Goal: Book appointment/travel/reservation

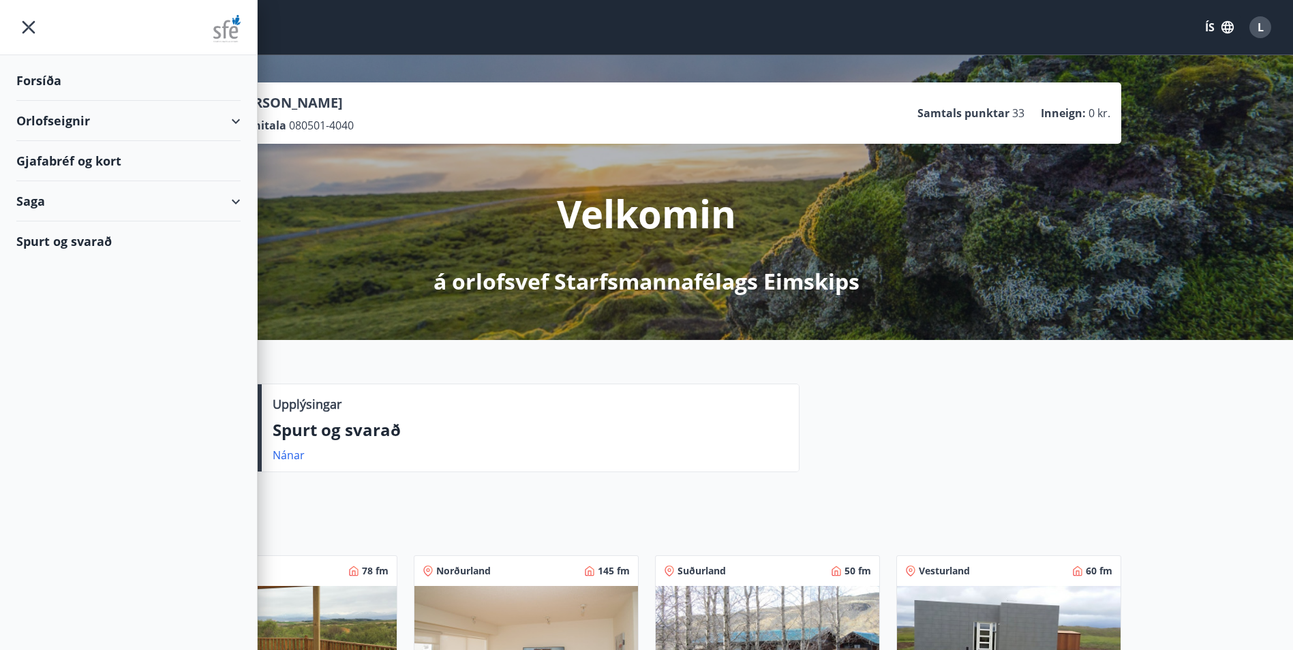
click at [917, 378] on div "Upplýsingar Spurt og svarað Nánar" at bounding box center [646, 422] width 1293 height 165
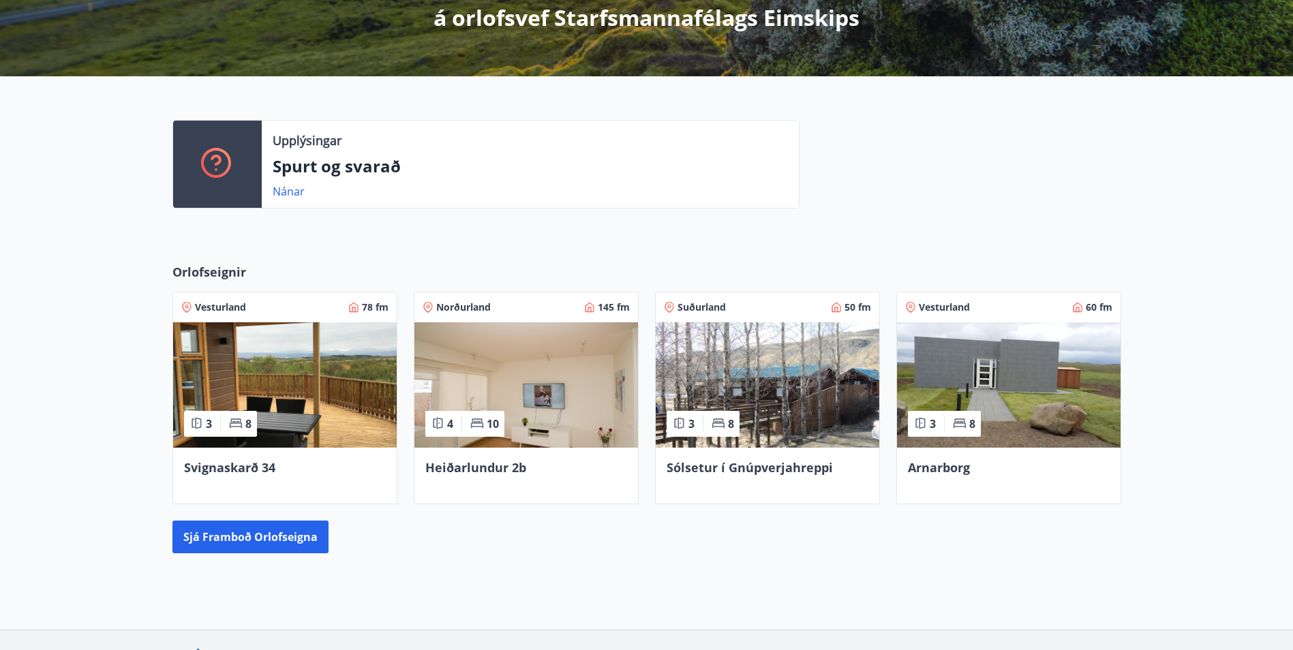
scroll to position [341, 0]
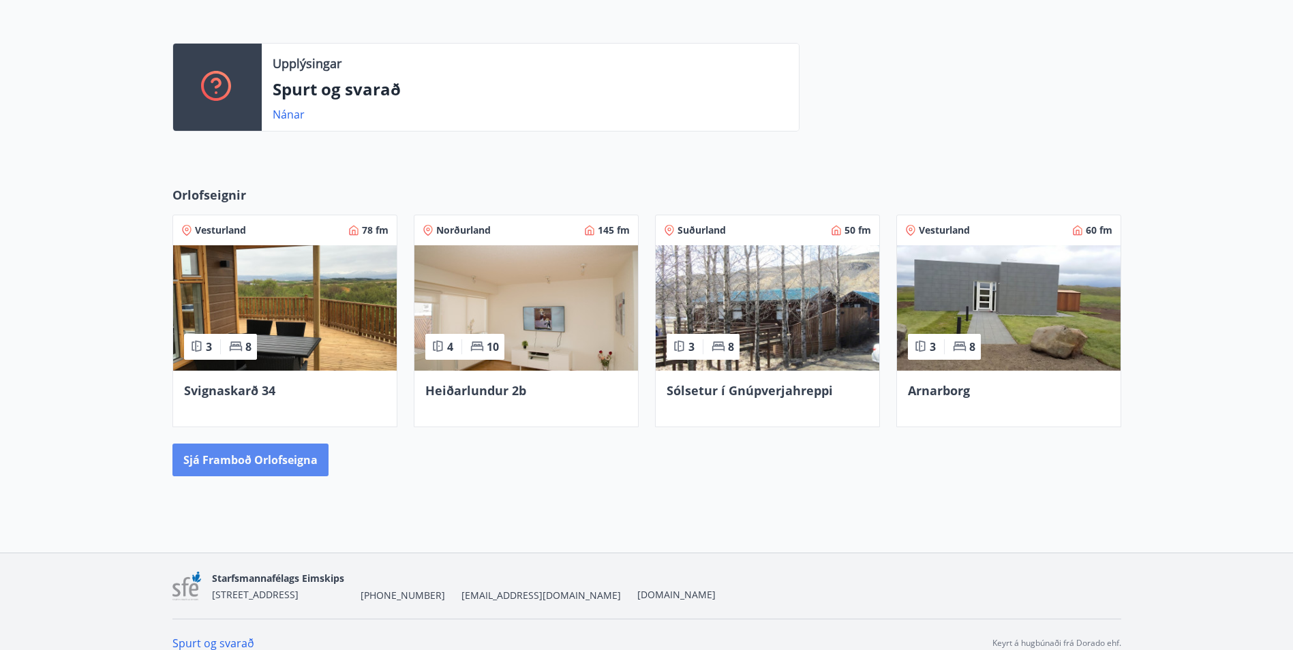
click at [260, 459] on button "Sjá framboð orlofseigna" at bounding box center [250, 460] width 156 height 33
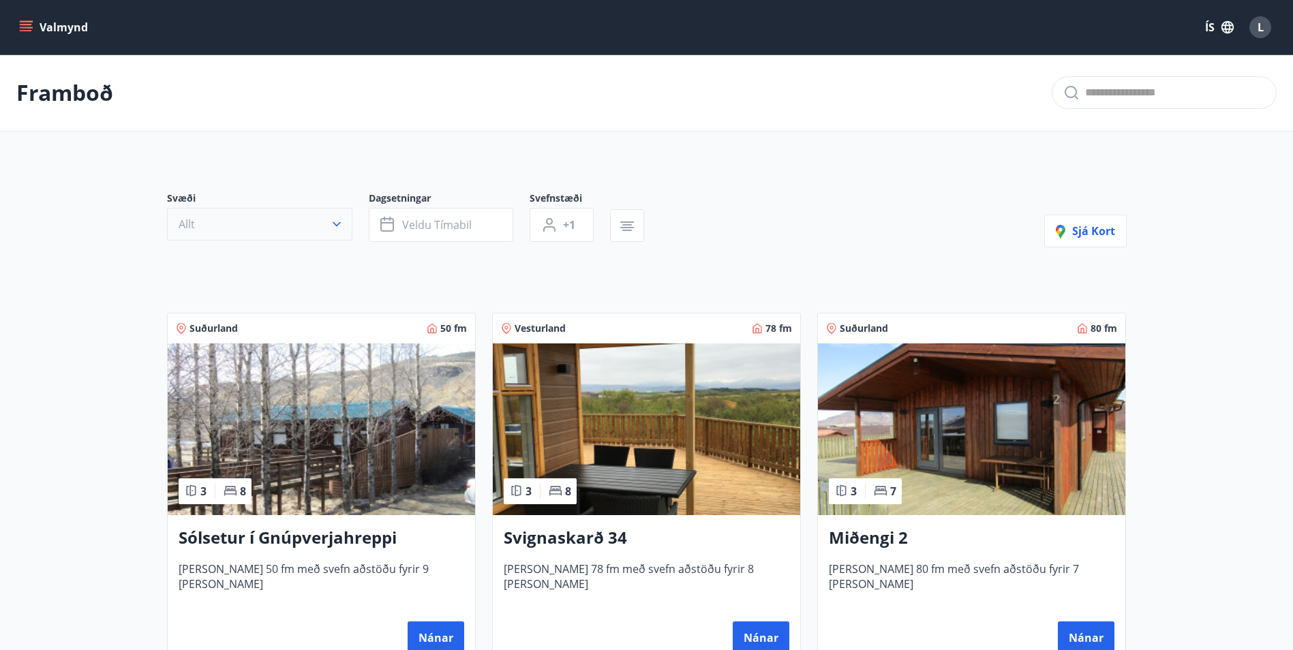
click at [300, 228] on button "Allt" at bounding box center [259, 224] width 185 height 33
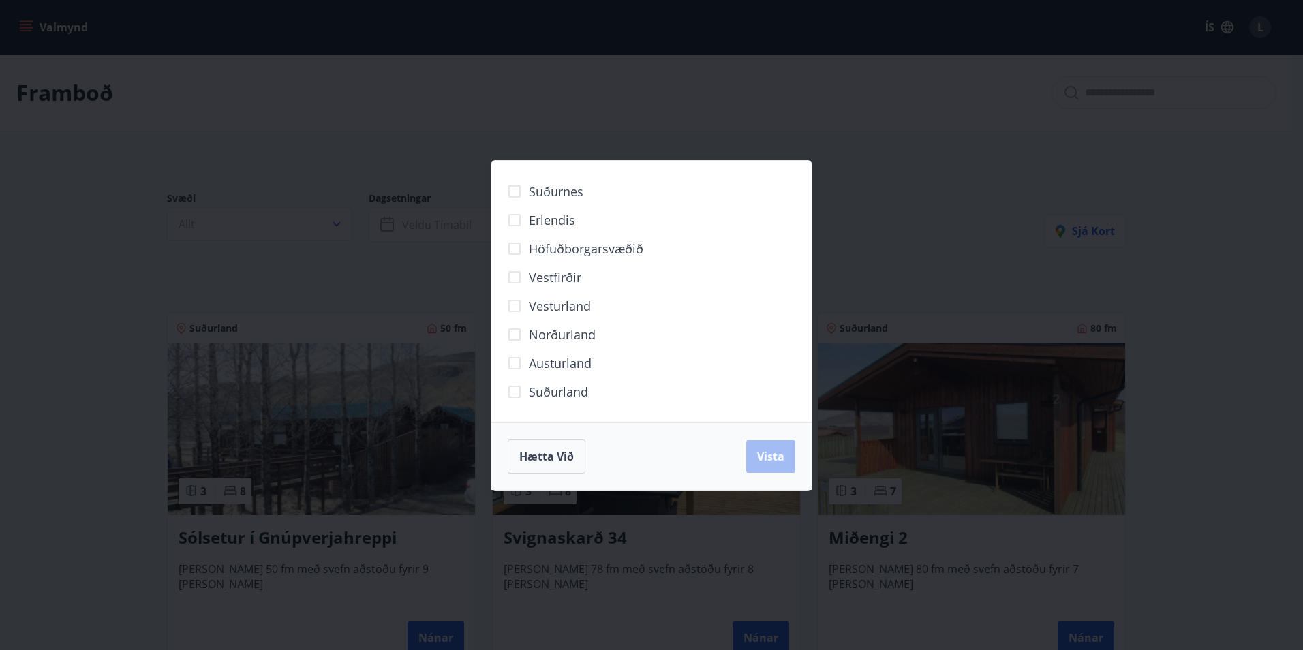
click at [545, 340] on span "Norðurland" at bounding box center [562, 335] width 67 height 18
click at [775, 459] on span "Vista" at bounding box center [770, 456] width 27 height 15
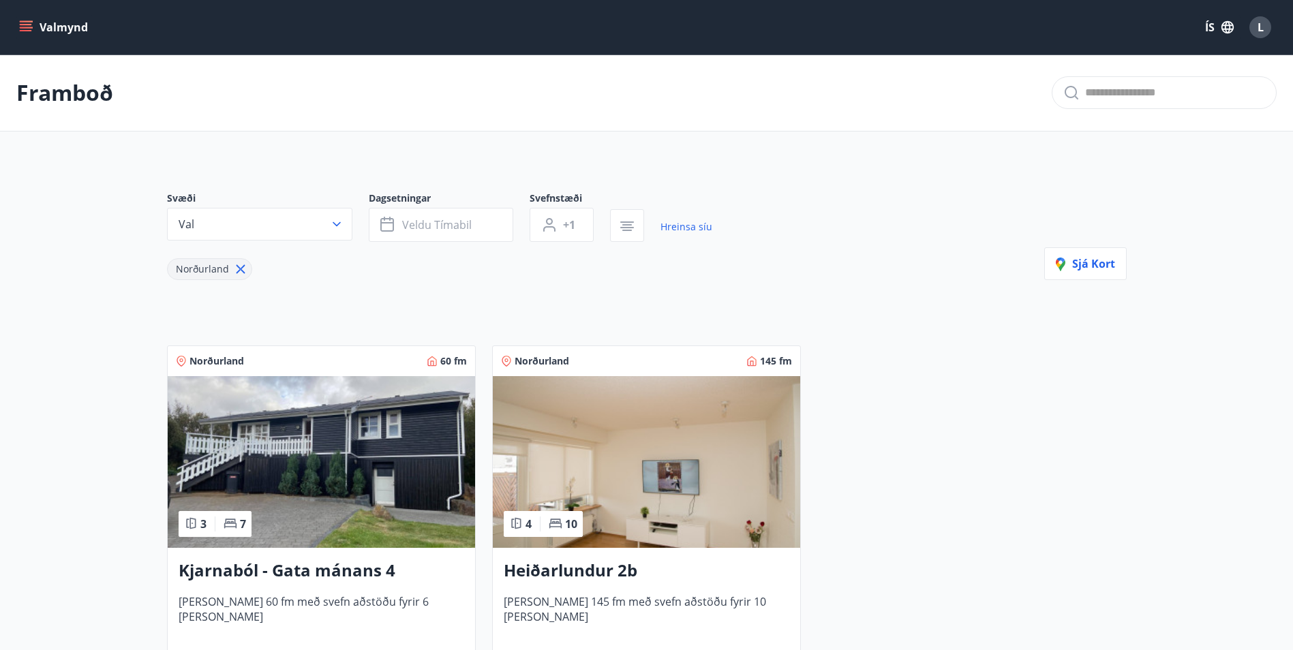
click at [241, 270] on icon at bounding box center [240, 269] width 15 height 15
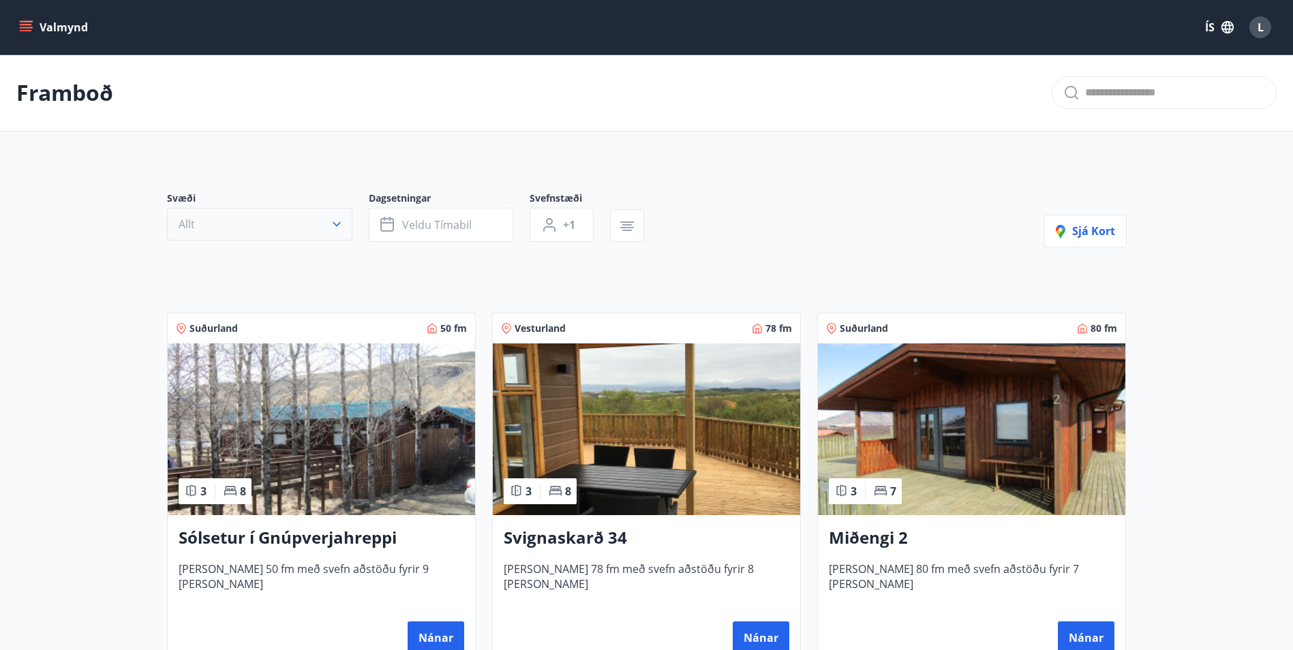
click at [288, 224] on button "Allt" at bounding box center [259, 224] width 185 height 33
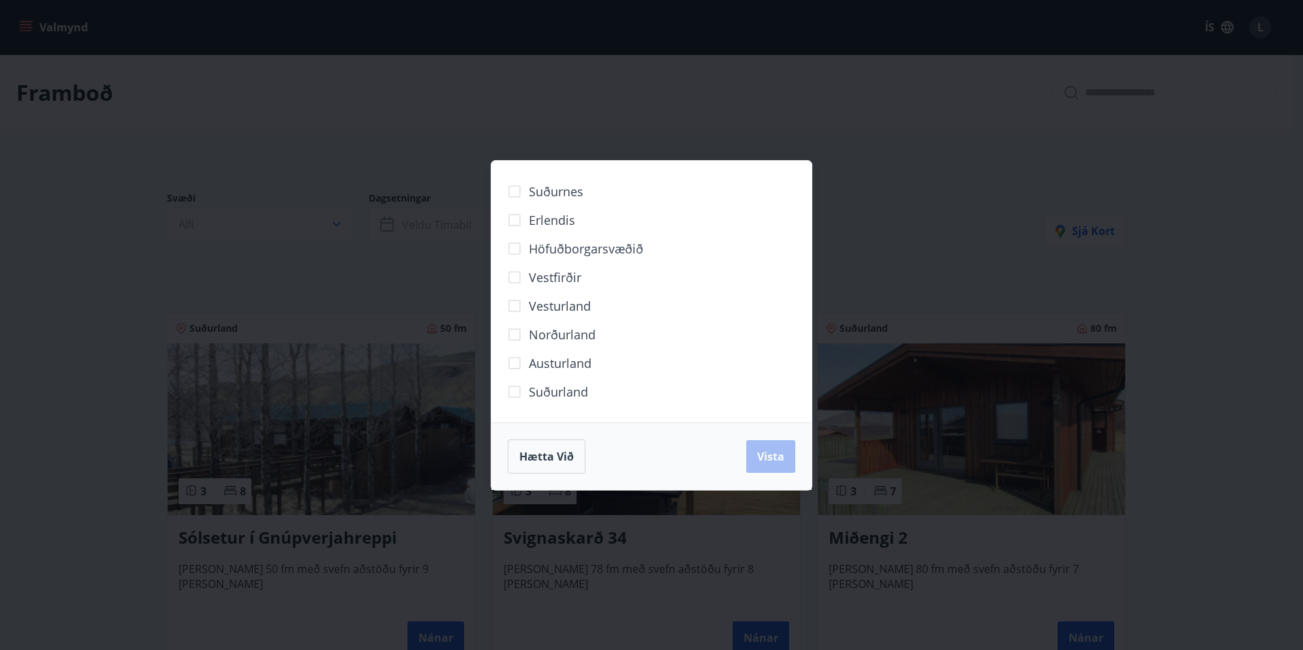
click at [558, 226] on span "Erlendis" at bounding box center [552, 220] width 46 height 18
click at [763, 463] on span "Vista" at bounding box center [770, 456] width 27 height 15
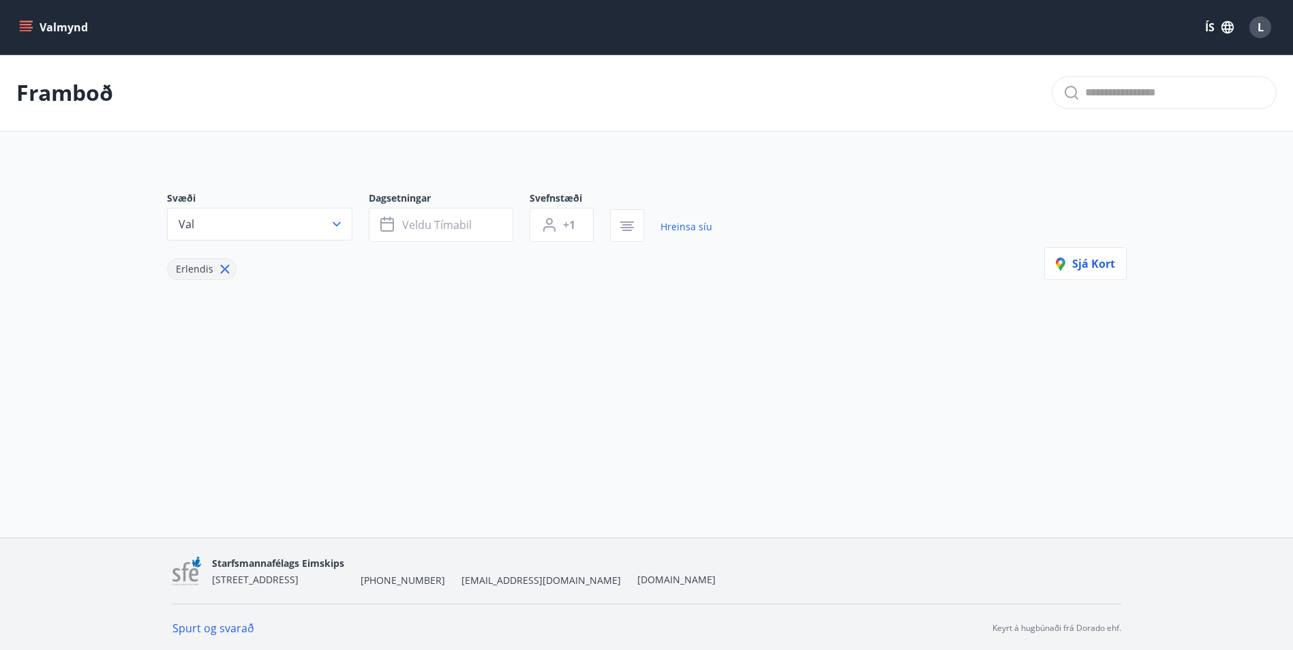
click at [216, 277] on div "Erlendis" at bounding box center [202, 269] width 70 height 22
click at [226, 267] on icon at bounding box center [224, 269] width 9 height 9
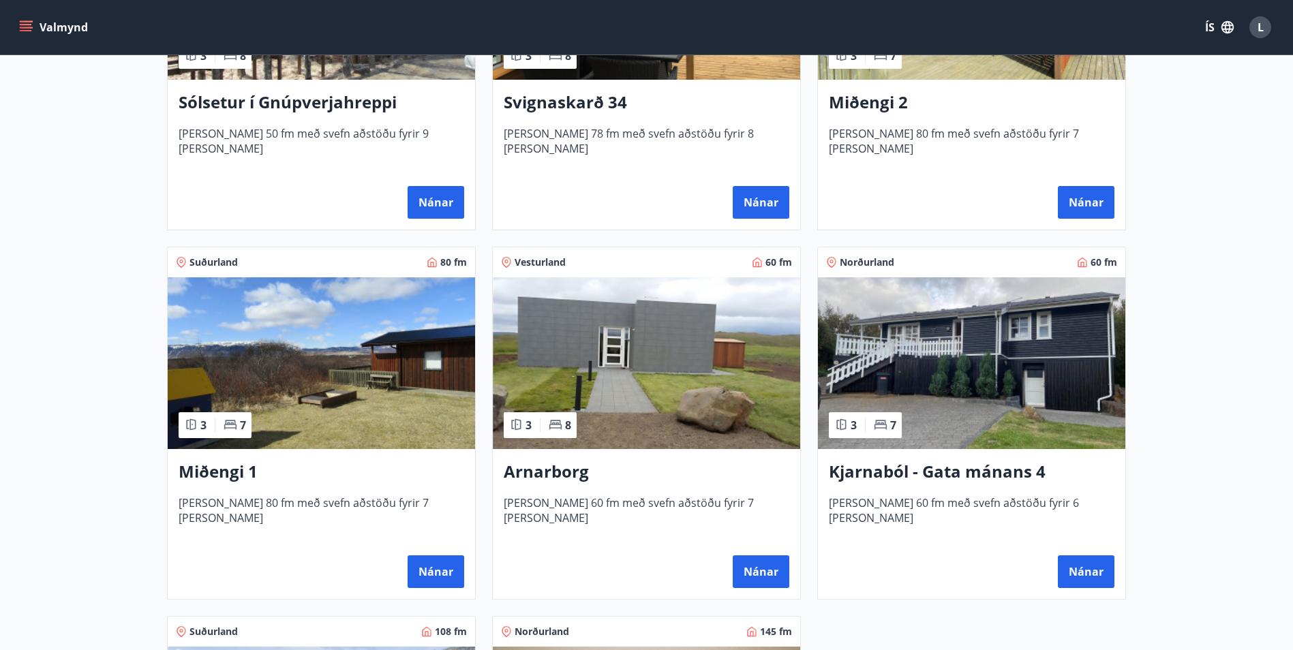
scroll to position [457, 0]
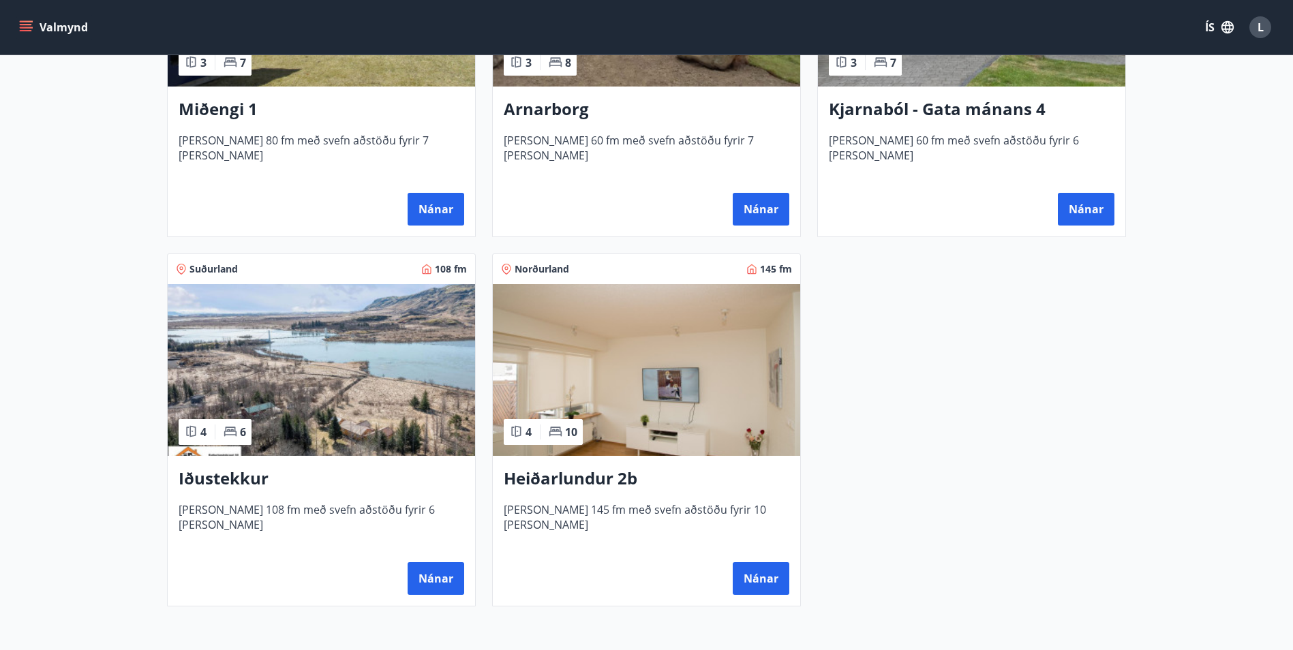
click at [230, 475] on h3 "Iðustekkur" at bounding box center [322, 479] width 286 height 25
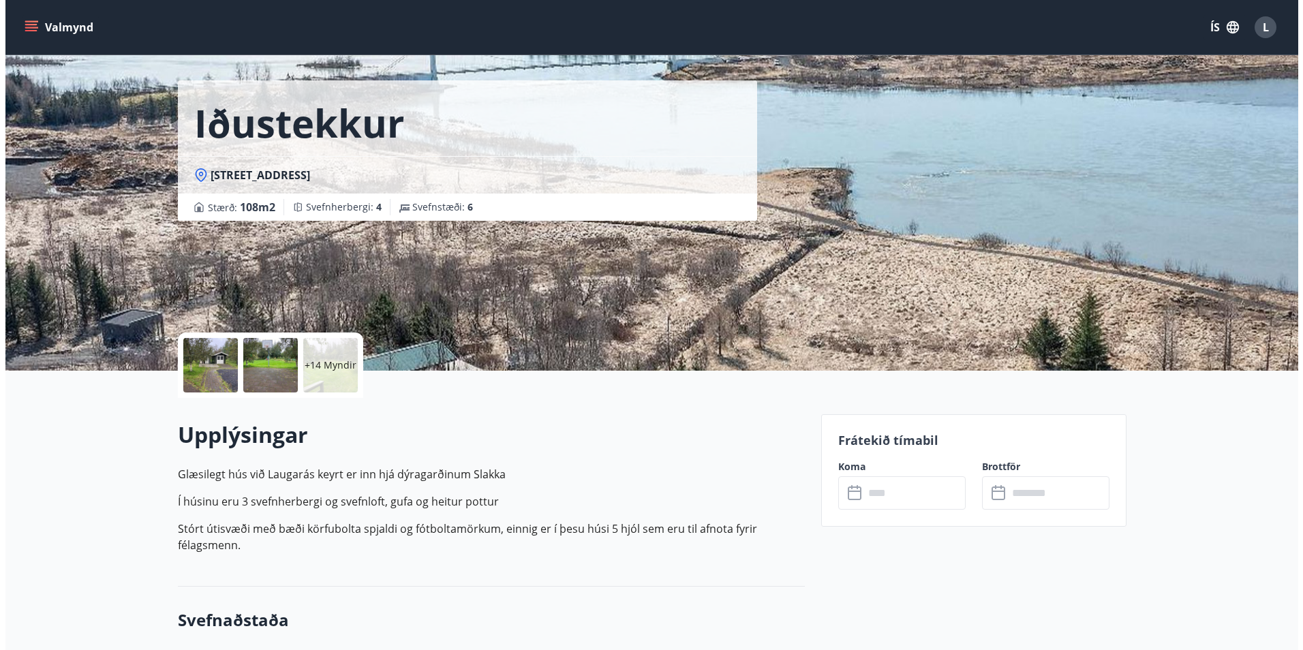
scroll to position [68, 0]
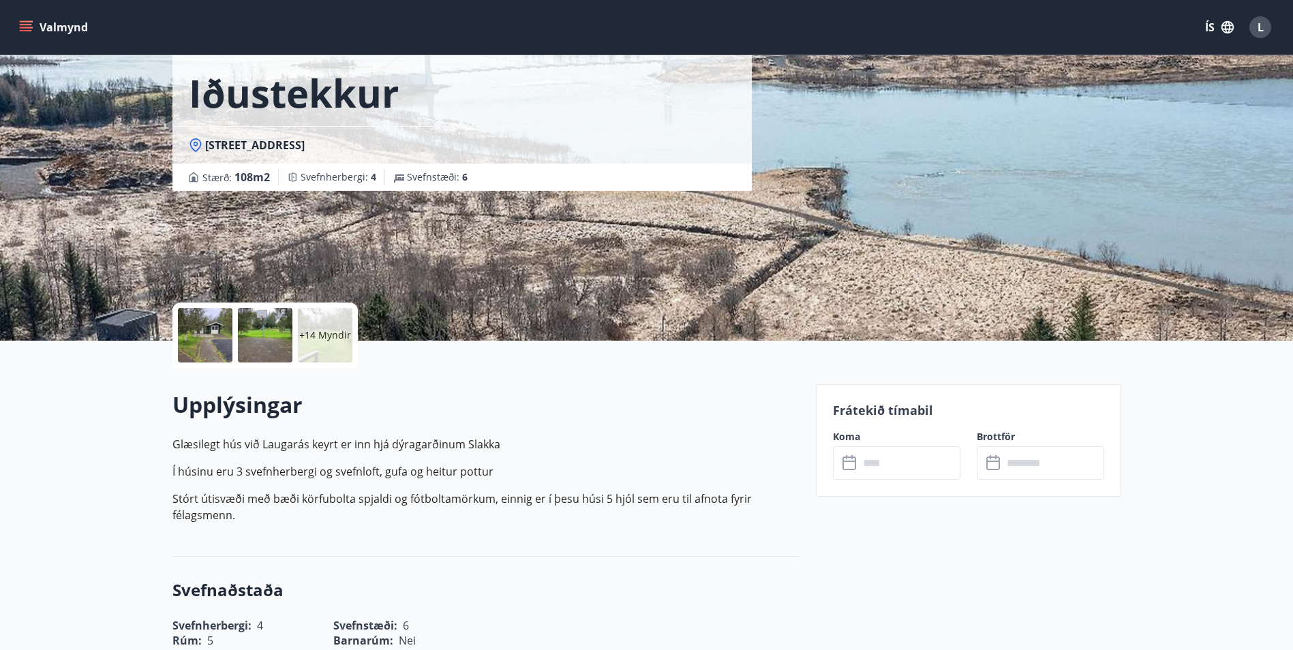
click at [331, 335] on p "+14 Myndir" at bounding box center [325, 336] width 52 height 14
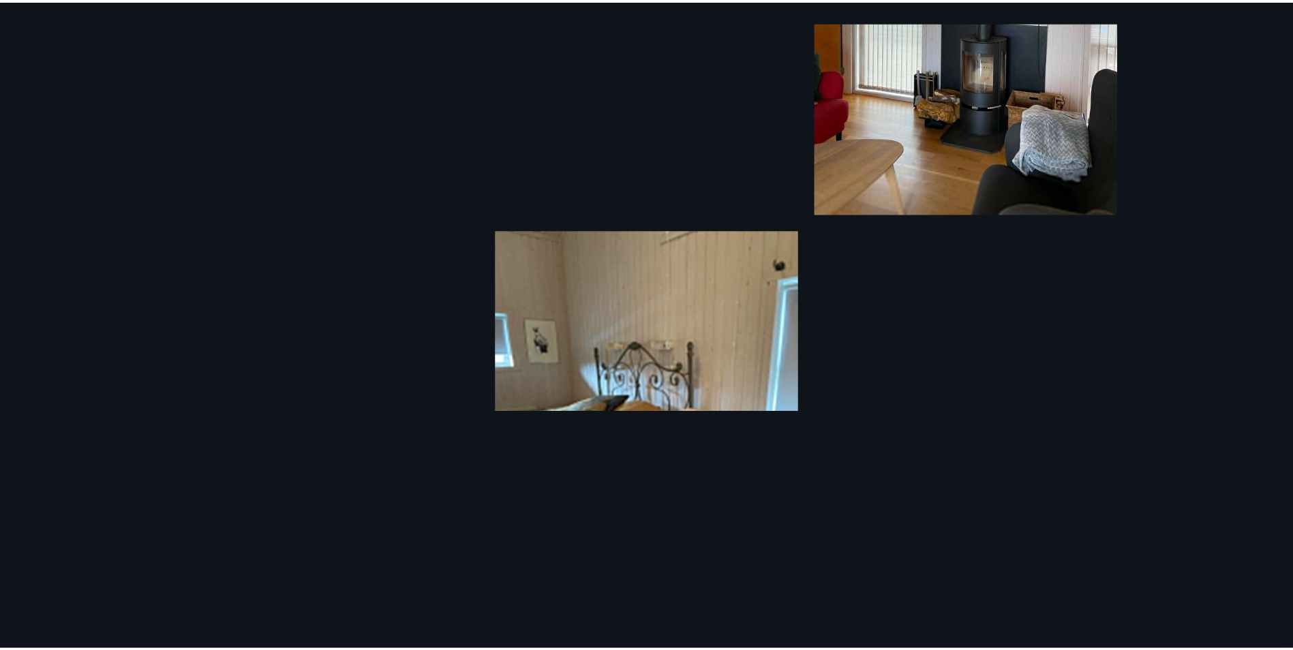
scroll to position [2399, 0]
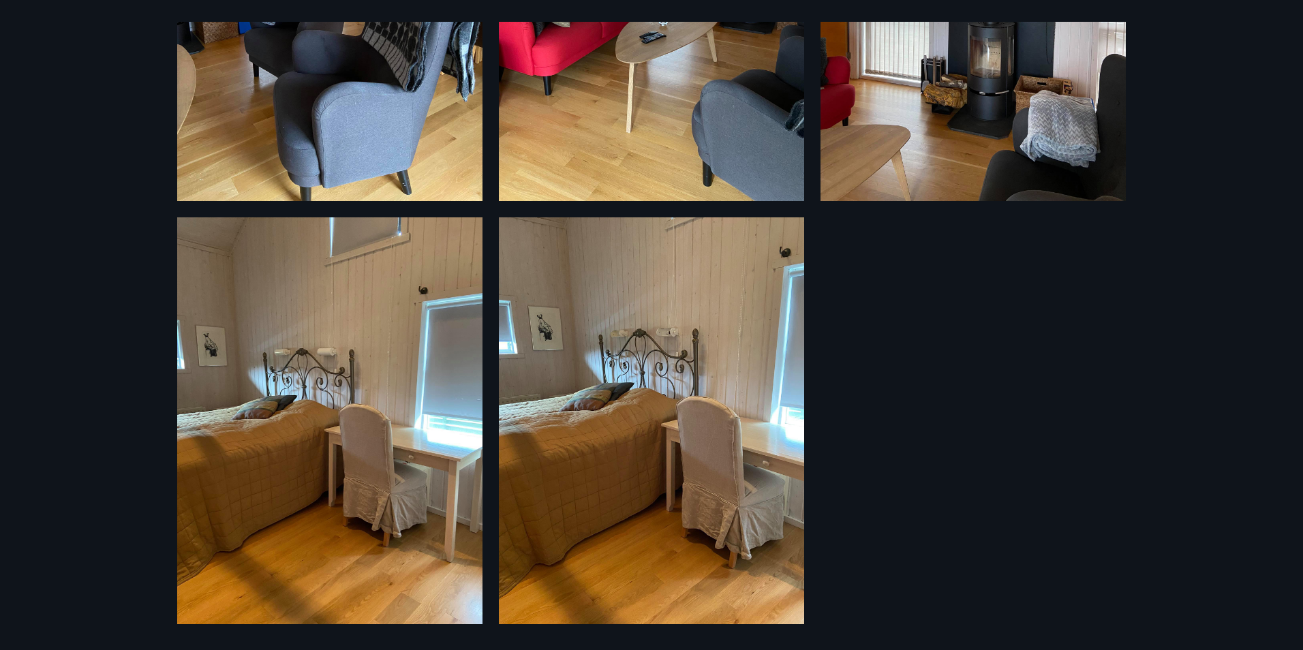
click at [40, 31] on div "20 Myndir" at bounding box center [651, 325] width 1303 height 650
